Goal: Task Accomplishment & Management: Use online tool/utility

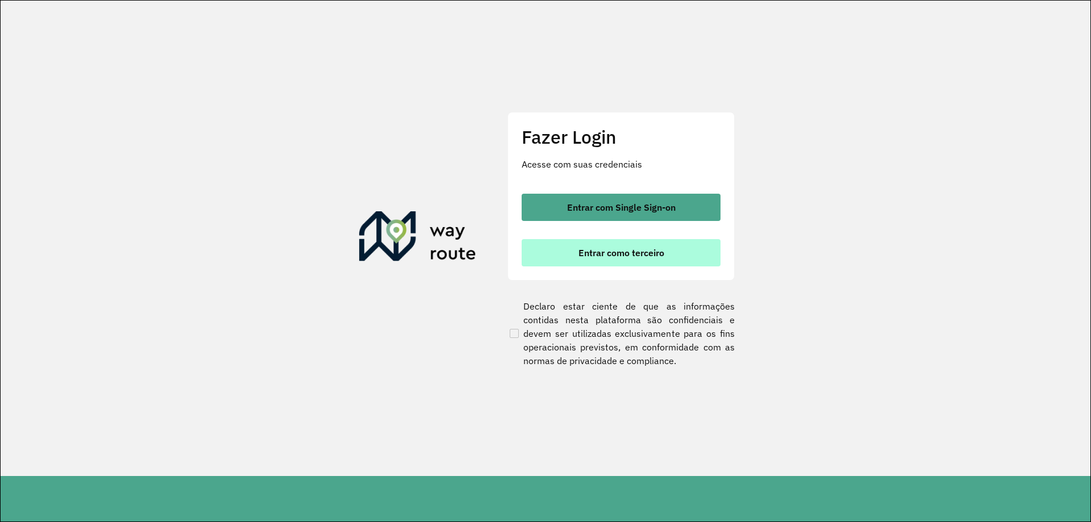
click at [638, 252] on span "Entrar como terceiro" at bounding box center [622, 252] width 86 height 9
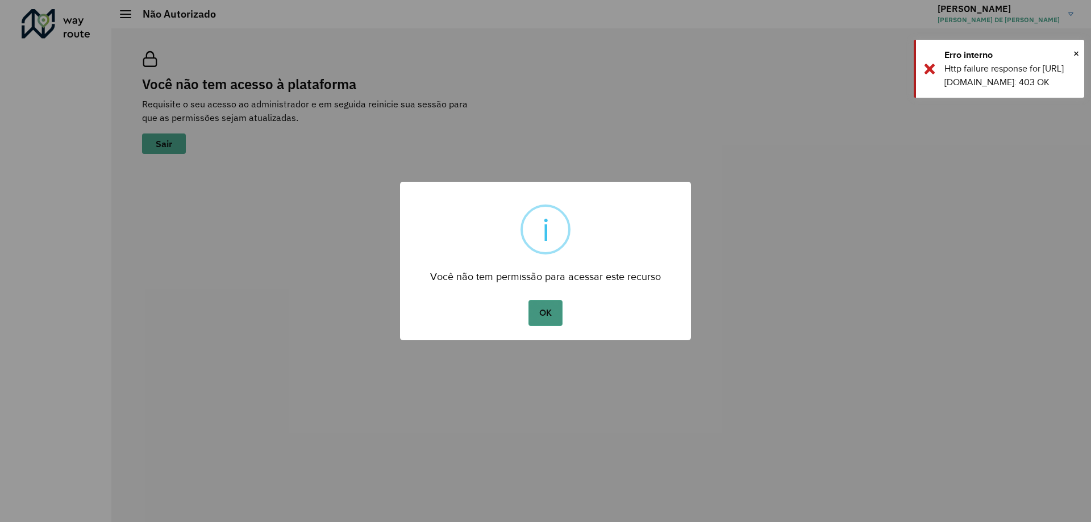
click at [550, 322] on button "OK" at bounding box center [546, 313] width 34 height 26
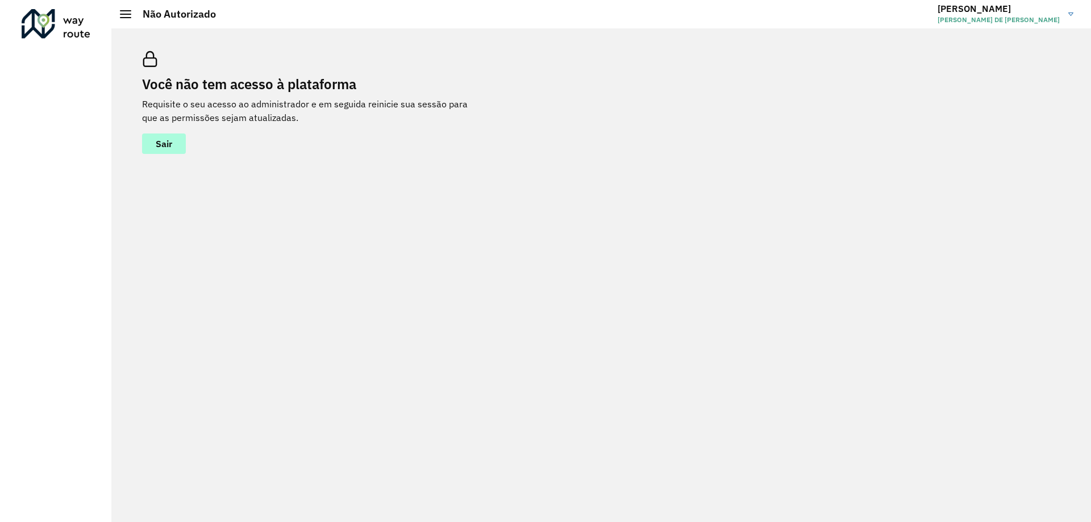
click at [155, 139] on button "Sair" at bounding box center [164, 144] width 44 height 20
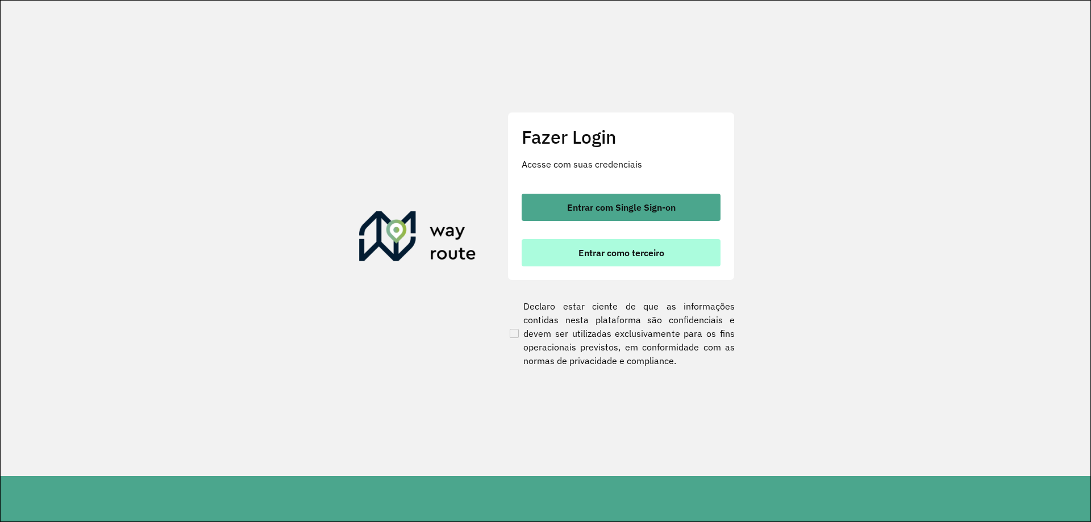
click at [577, 256] on button "Entrar como terceiro" at bounding box center [621, 252] width 199 height 27
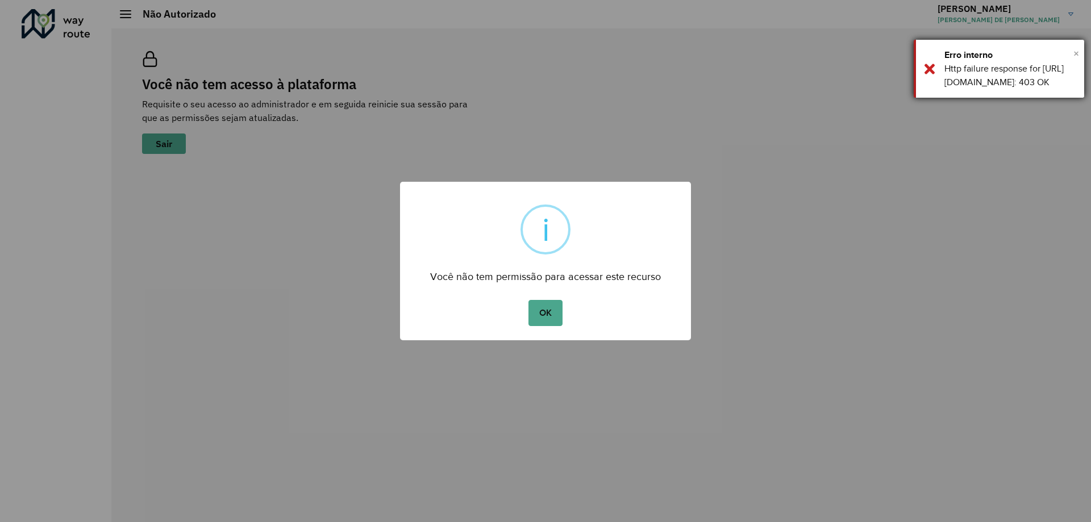
click at [1077, 57] on span "×" at bounding box center [1077, 53] width 6 height 17
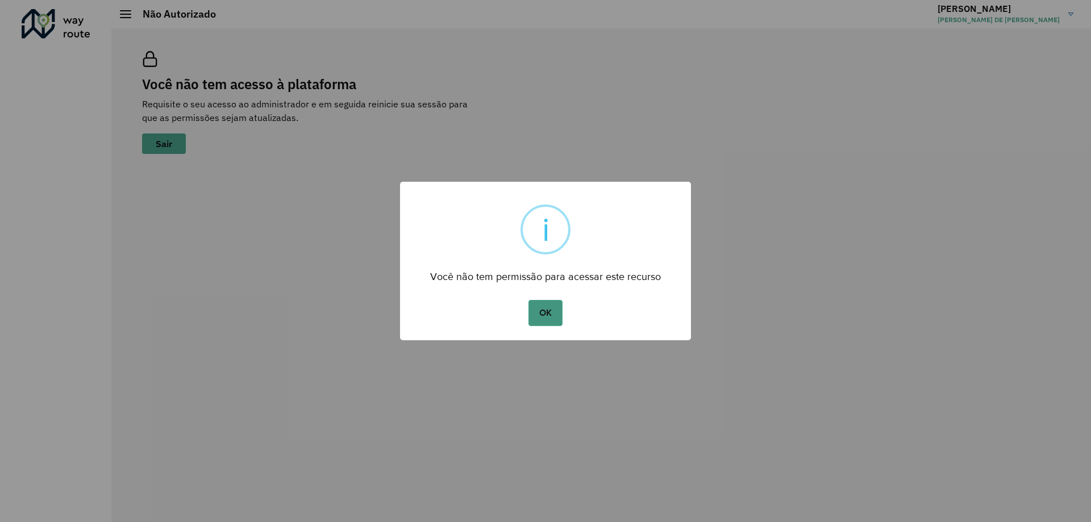
click at [539, 320] on button "OK" at bounding box center [546, 313] width 34 height 26
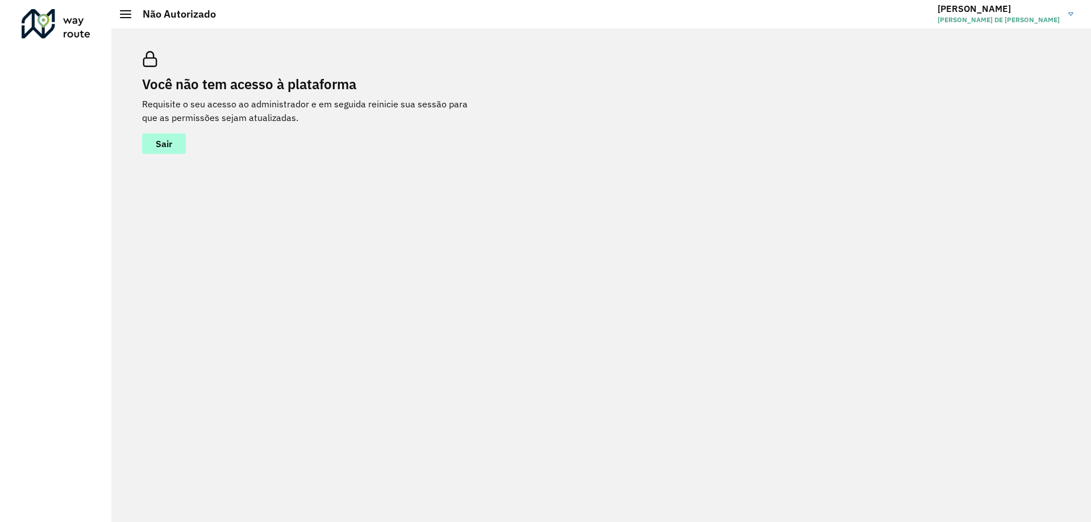
click at [159, 145] on span "Sair" at bounding box center [164, 143] width 16 height 9
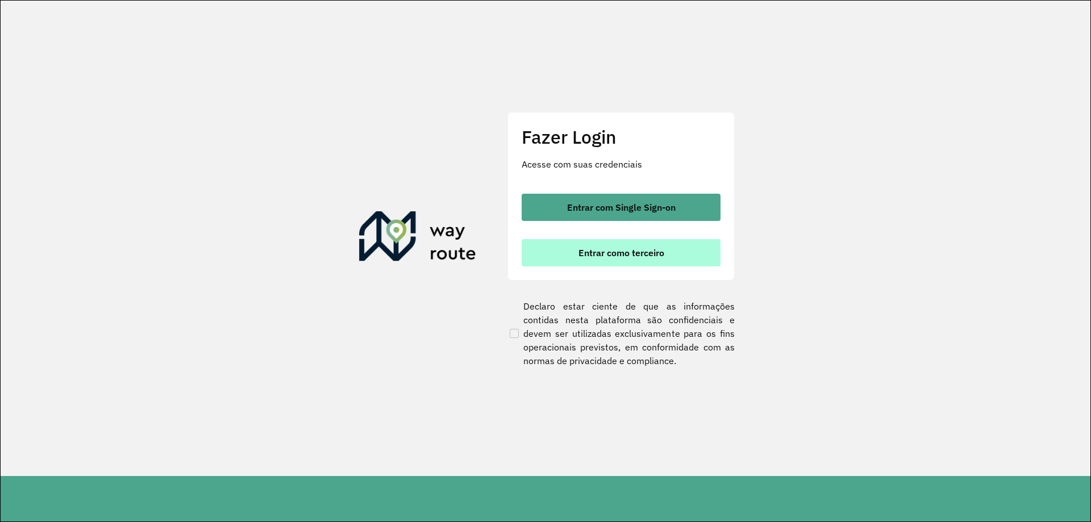
click at [672, 256] on button "Entrar como terceiro" at bounding box center [621, 252] width 199 height 27
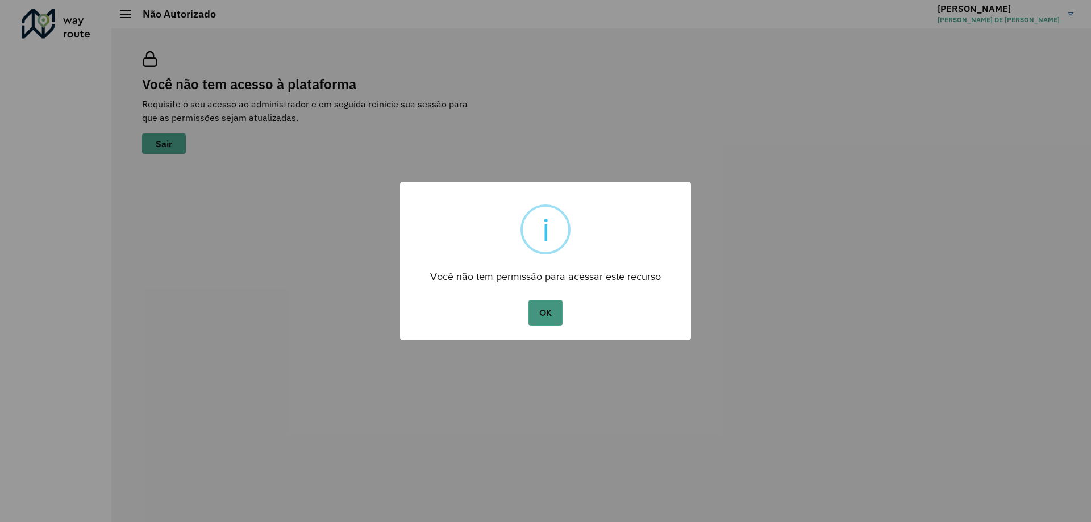
click at [545, 312] on button "OK" at bounding box center [546, 313] width 34 height 26
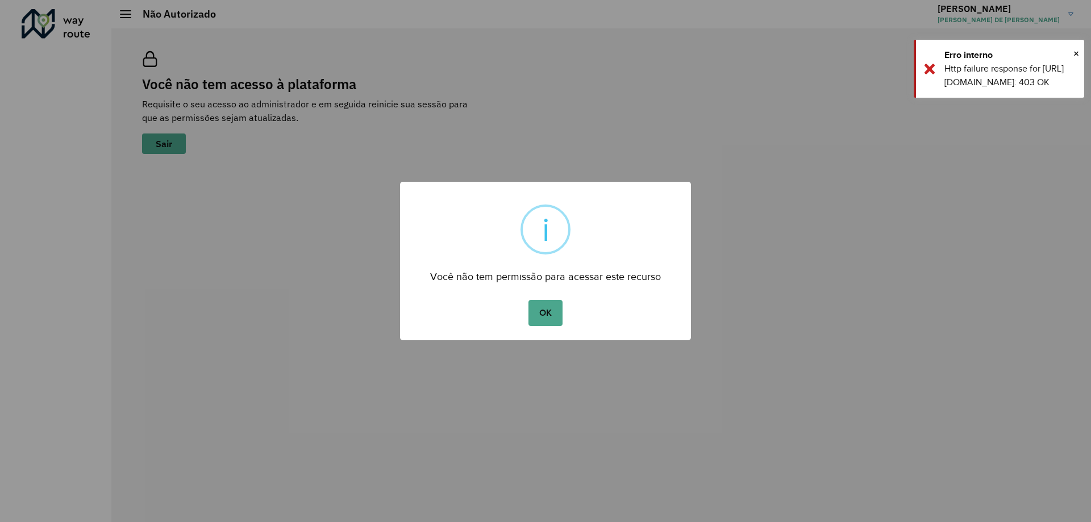
click at [529, 300] on button "OK" at bounding box center [546, 313] width 34 height 26
click at [1075, 55] on span "×" at bounding box center [1077, 53] width 6 height 17
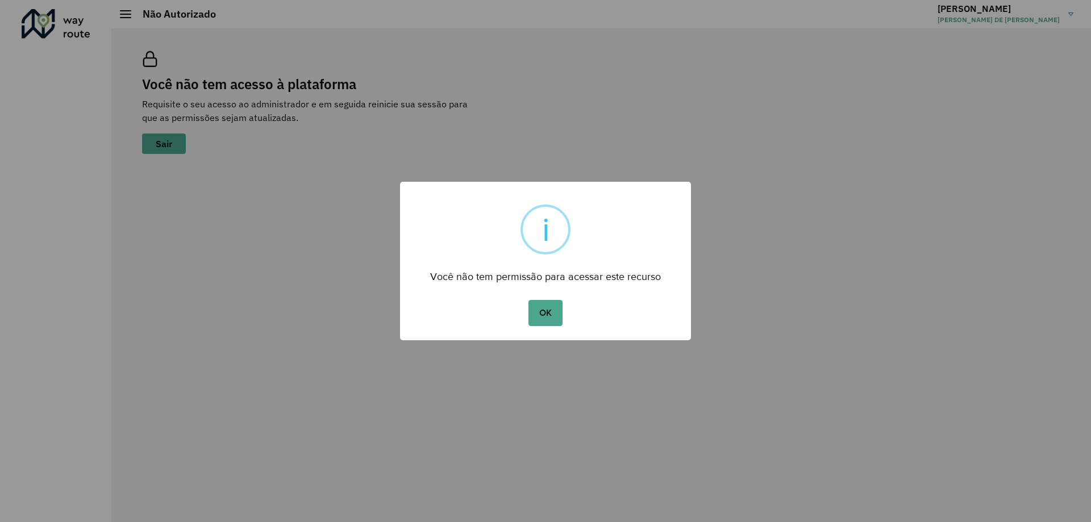
click at [123, 17] on div "× i Você não tem permissão para acessar este recurso OK No Cancel" at bounding box center [545, 261] width 1091 height 522
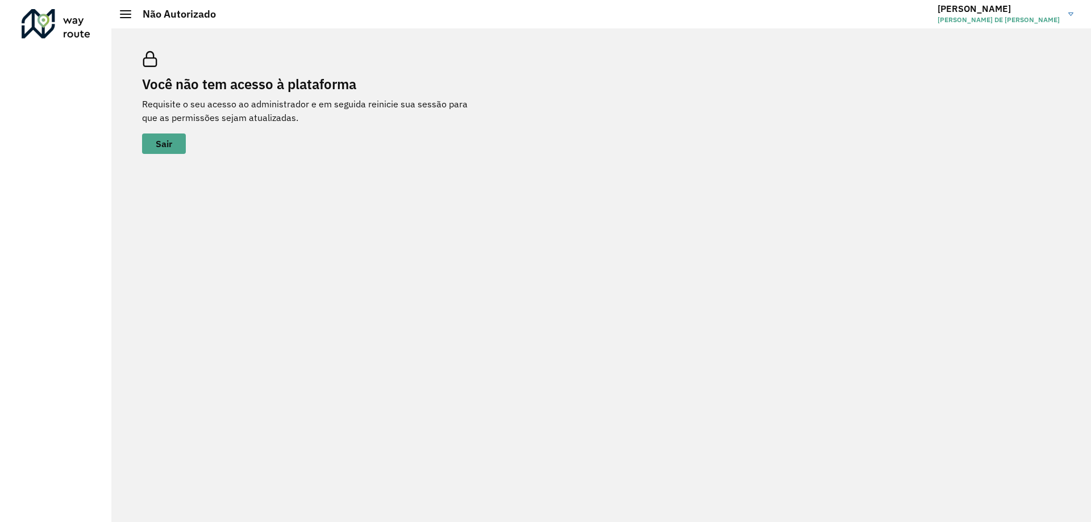
click at [122, 14] on span at bounding box center [125, 14] width 11 height 1
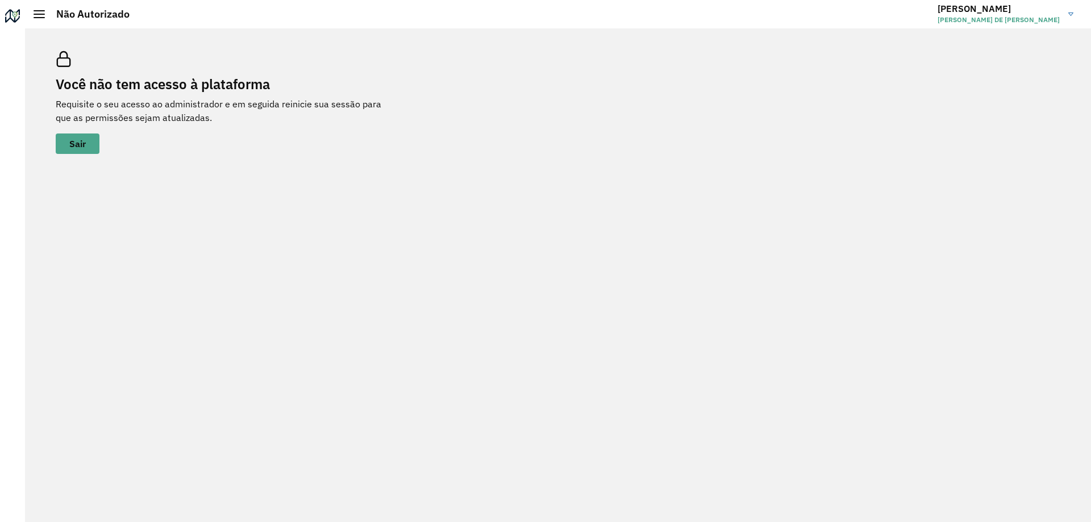
click at [14, 16] on div at bounding box center [12, 18] width 18 height 18
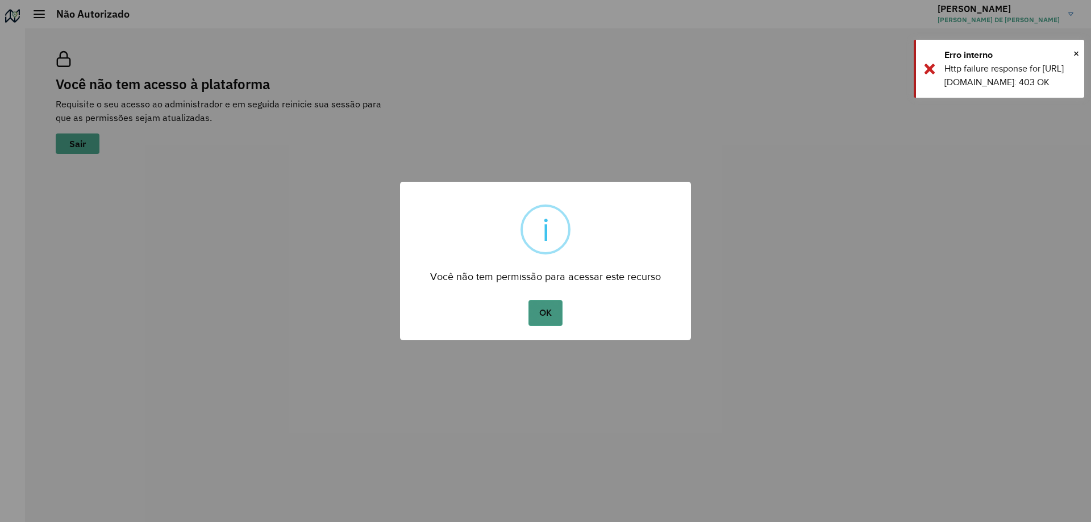
click at [555, 315] on button "OK" at bounding box center [546, 313] width 34 height 26
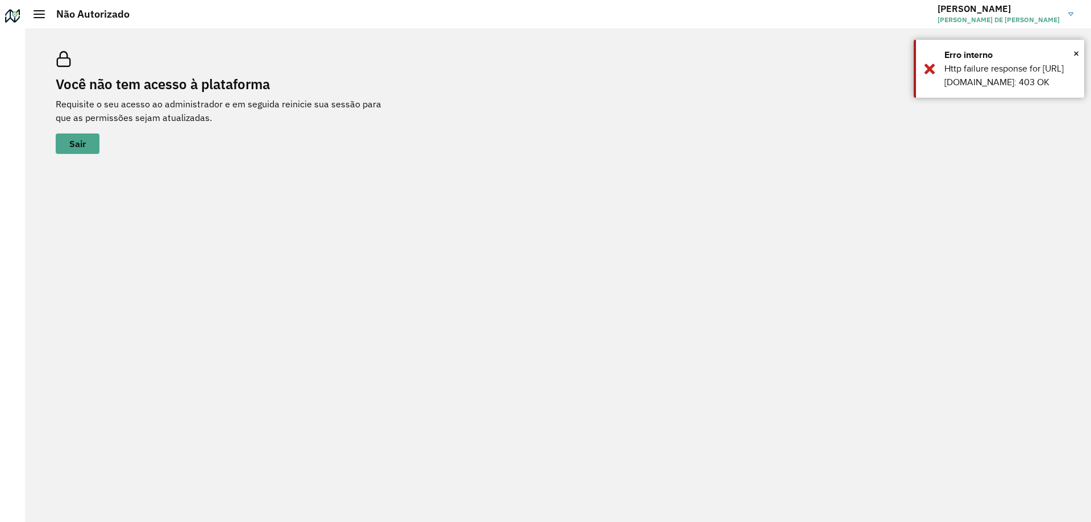
click at [1061, 16] on link "DENILSON DENILSON SANTANA DE JESUS" at bounding box center [1010, 14] width 144 height 30
click at [1071, 15] on img at bounding box center [1071, 14] width 5 height 3
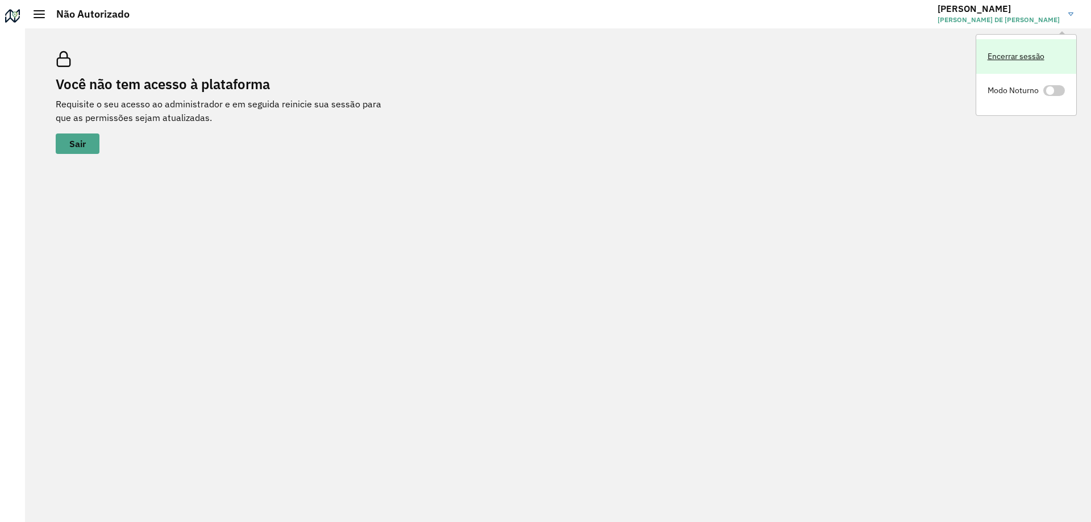
click at [1038, 59] on link "Encerrar sessão" at bounding box center [1026, 56] width 100 height 35
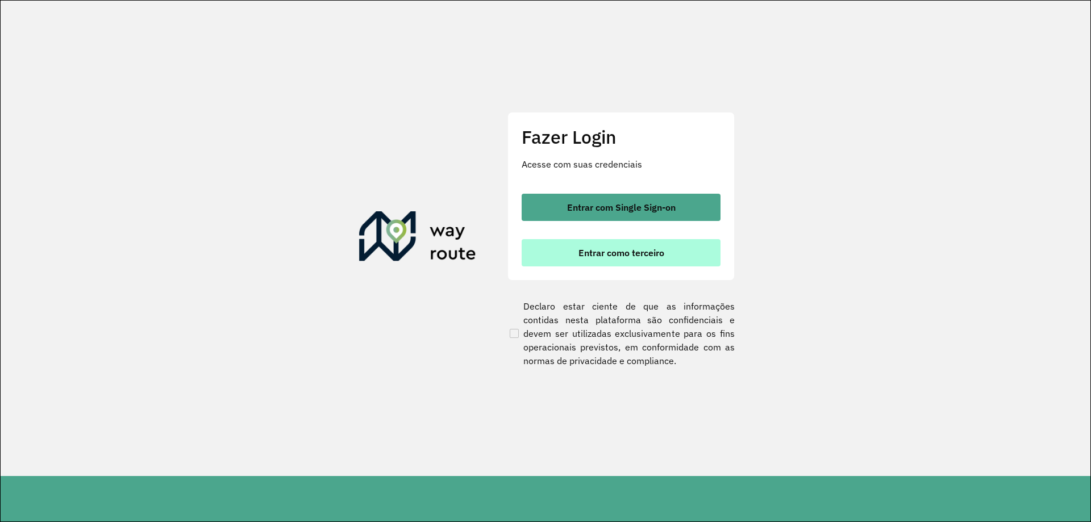
click at [639, 253] on span "Entrar como terceiro" at bounding box center [622, 252] width 86 height 9
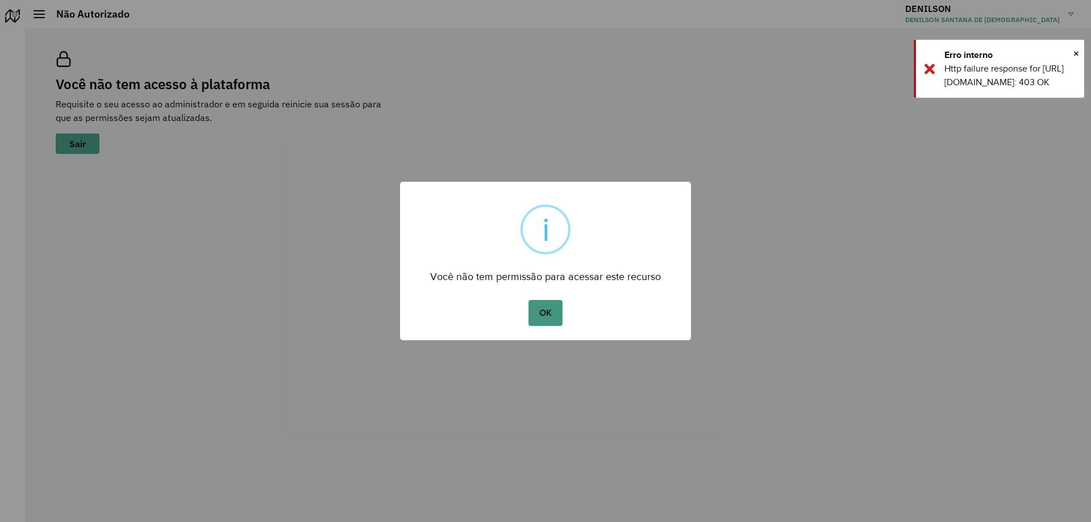
click at [533, 320] on button "OK" at bounding box center [546, 313] width 34 height 26
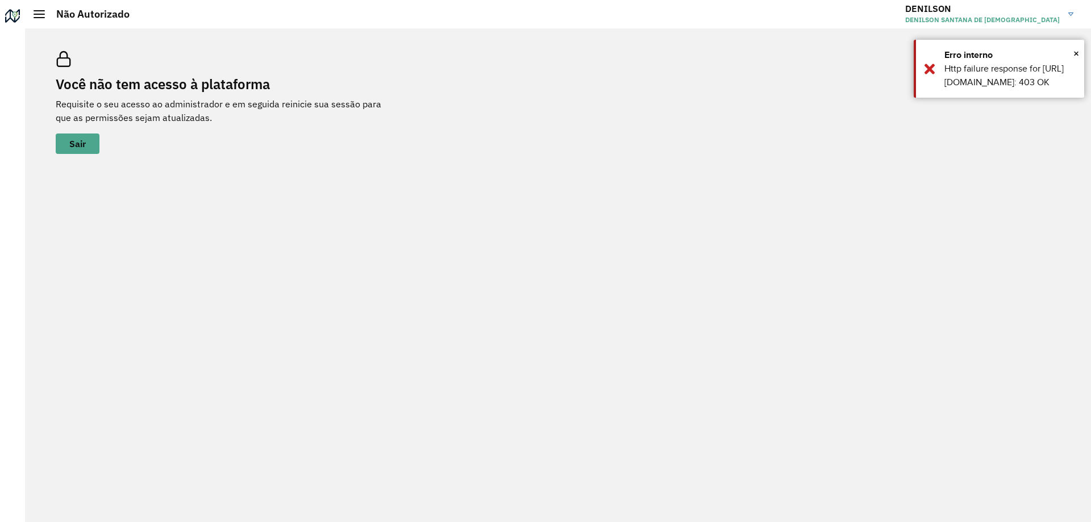
click at [340, 161] on div "Você não tem acesso à plataforma Requisite o seu acesso ao administrador e em s…" at bounding box center [558, 103] width 1032 height 130
click at [31, 12] on hb-header "Não Autorizado DENILSON DENILSON SANTANA DE [DEMOGRAPHIC_DATA]" at bounding box center [558, 14] width 1066 height 28
click at [37, 19] on div "Não Autorizado" at bounding box center [82, 14] width 96 height 13
click at [88, 152] on button "Sair" at bounding box center [78, 144] width 44 height 20
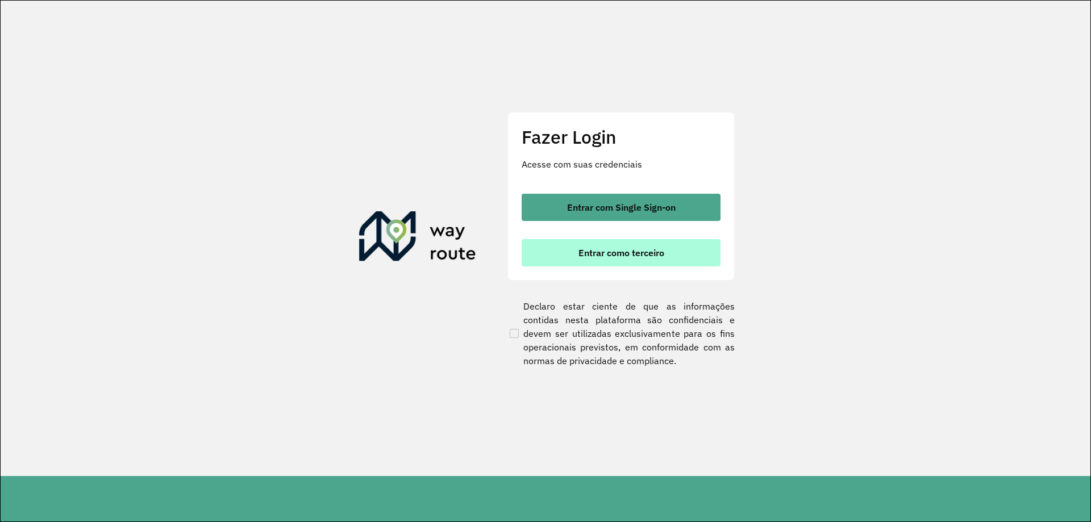
click at [559, 259] on button "Entrar como terceiro" at bounding box center [621, 252] width 199 height 27
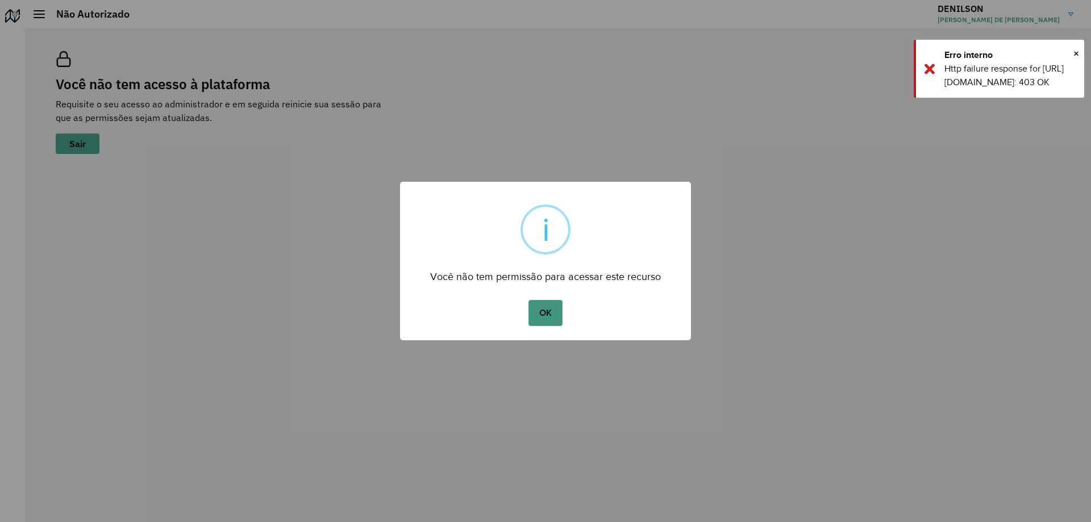
click at [546, 317] on button "OK" at bounding box center [546, 313] width 34 height 26
